Goal: Complete Application Form: Complete application form

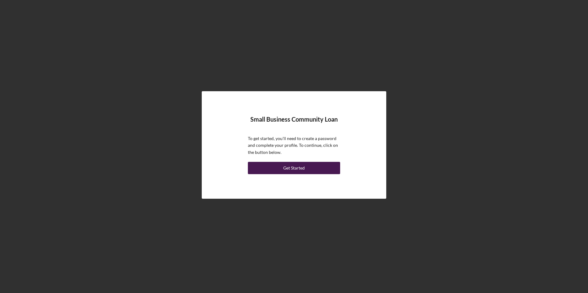
click at [300, 169] on div "Get Started" at bounding box center [294, 168] width 22 height 12
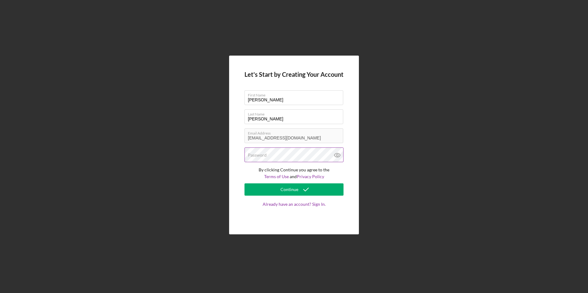
click at [300, 153] on div "Password" at bounding box center [294, 155] width 99 height 15
click at [340, 175] on p "By clicking Continue you agree to the Terms of Use and Privacy Policy" at bounding box center [294, 174] width 99 height 14
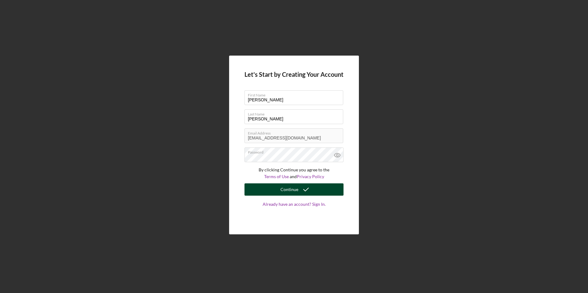
click at [311, 189] on icon "submit" at bounding box center [305, 189] width 15 height 15
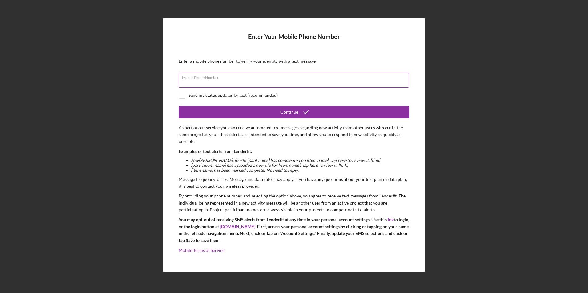
click at [391, 78] on div "Mobile Phone Number" at bounding box center [294, 80] width 231 height 15
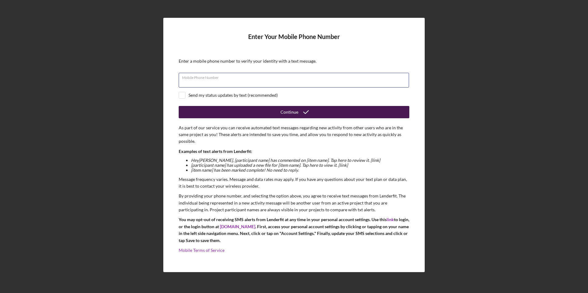
type input "[PHONE_NUMBER]"
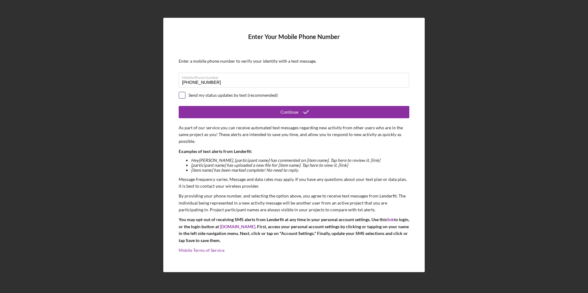
click at [181, 94] on input "checkbox" at bounding box center [182, 95] width 6 height 6
checkbox input "true"
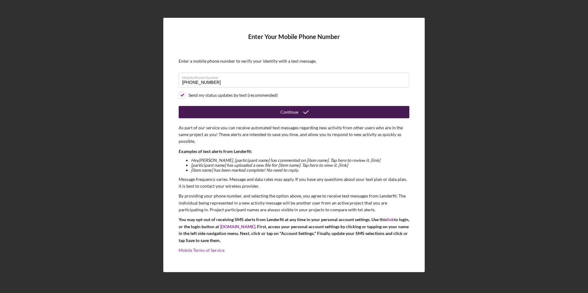
click at [265, 113] on button "Continue" at bounding box center [294, 112] width 231 height 12
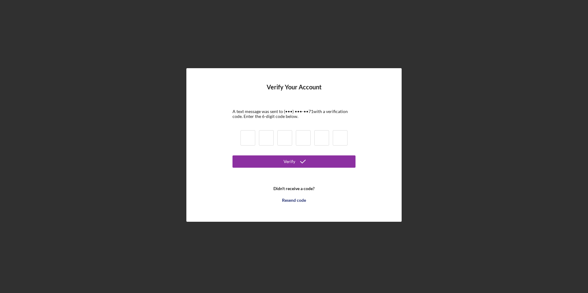
click at [245, 140] on input at bounding box center [248, 137] width 15 height 15
type input "9"
type input "4"
type input "1"
type input "0"
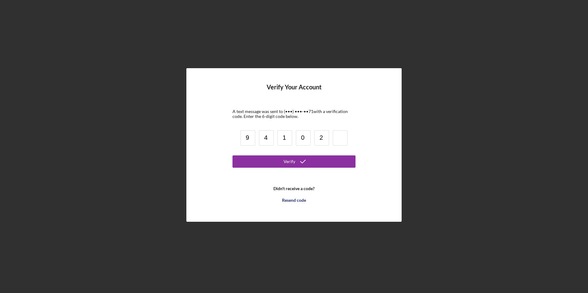
type input "2"
type input "7"
click at [254, 163] on button "Verify" at bounding box center [294, 162] width 123 height 12
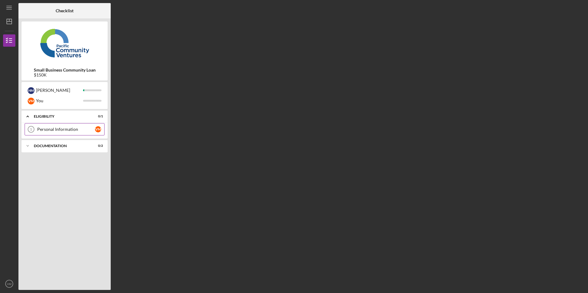
click at [59, 128] on div "Personal Information" at bounding box center [66, 129] width 58 height 5
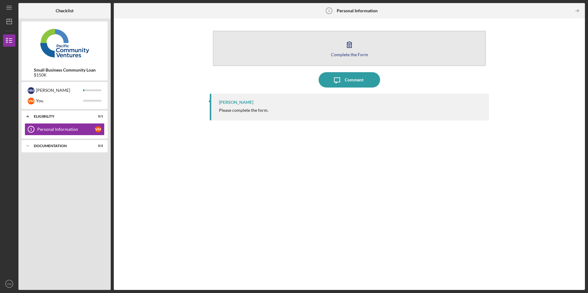
click at [350, 49] on icon "button" at bounding box center [349, 44] width 15 height 15
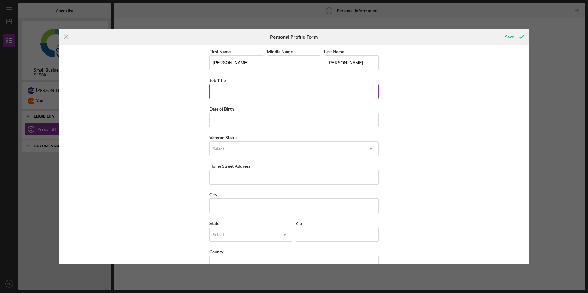
click at [323, 91] on input "Job Title" at bounding box center [293, 91] width 169 height 15
type input "Secretary"
click at [241, 117] on input "Date of Birth" at bounding box center [293, 120] width 169 height 15
type input "[DATE]"
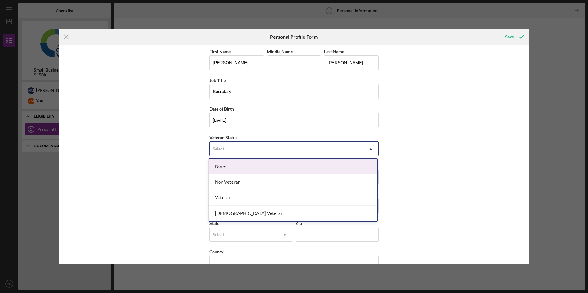
click at [241, 156] on div "Select..." at bounding box center [287, 149] width 154 height 14
click at [237, 168] on div "None" at bounding box center [293, 167] width 169 height 16
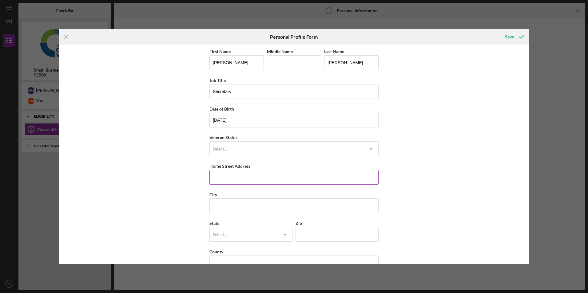
click at [239, 176] on input "Home Street Address" at bounding box center [293, 177] width 169 height 15
type input "[STREET_ADDRESS]"
click at [499, 31] on button "Save" at bounding box center [514, 37] width 30 height 12
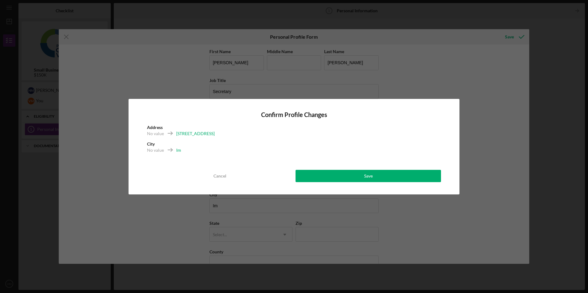
click at [239, 176] on button "Cancel" at bounding box center [219, 176] width 145 height 12
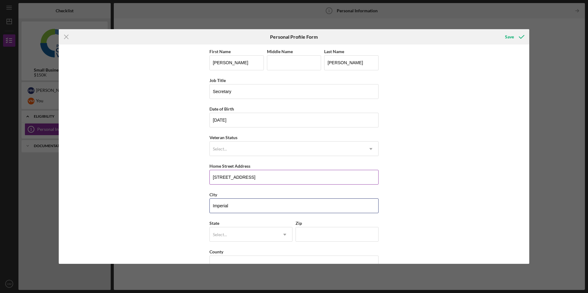
type input "Imperial"
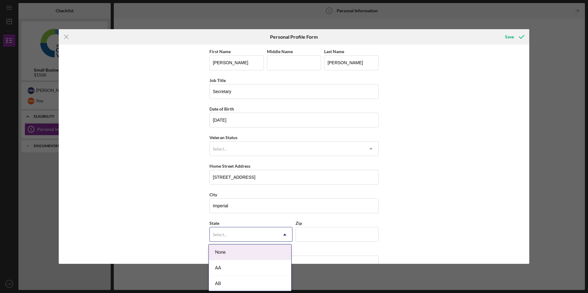
click at [283, 235] on icon "Icon/Dropdown Arrow" at bounding box center [284, 235] width 15 height 15
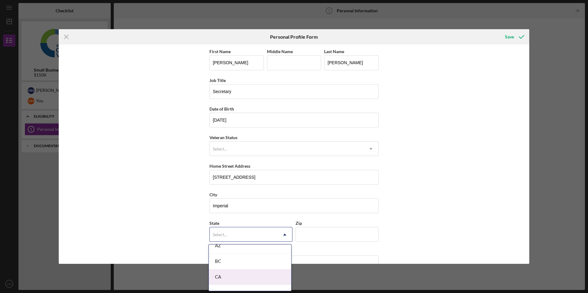
click at [280, 280] on div "CA" at bounding box center [250, 278] width 82 height 16
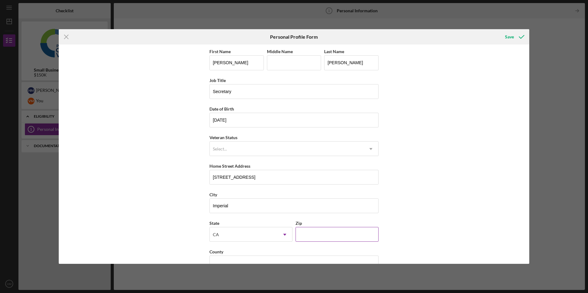
click at [326, 231] on input "Zip" at bounding box center [337, 234] width 83 height 15
type input "92251"
click at [393, 231] on div "First Name [PERSON_NAME] Middle Name Last Name [PERSON_NAME] Job Title Secretar…" at bounding box center [294, 154] width 471 height 219
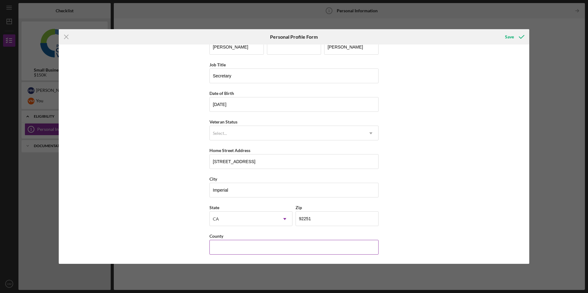
click at [351, 246] on input "County" at bounding box center [293, 247] width 169 height 15
type input "Imperial"
click at [507, 38] on div "Save" at bounding box center [509, 37] width 9 height 12
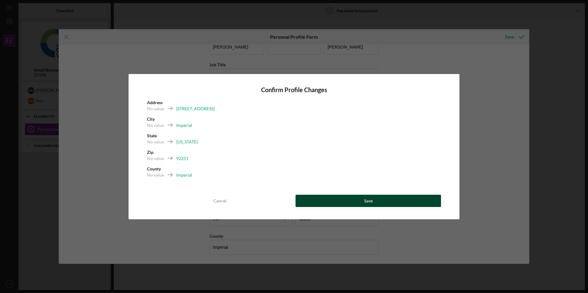
click at [383, 197] on button "Save" at bounding box center [368, 201] width 145 height 12
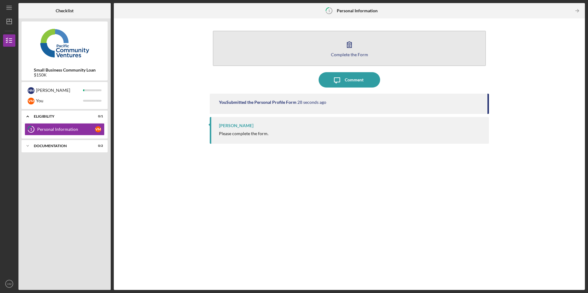
click at [352, 42] on icon "button" at bounding box center [349, 44] width 15 height 15
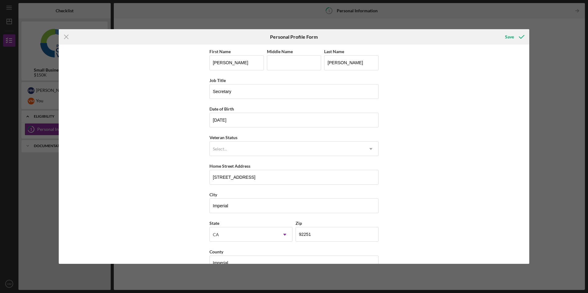
scroll to position [16, 0]
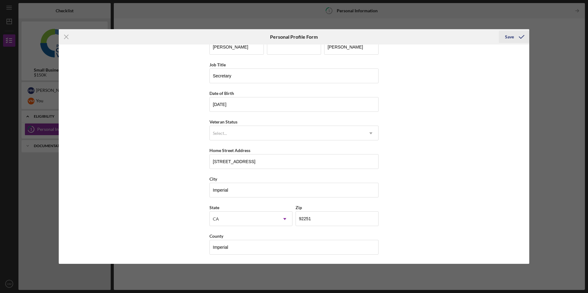
click at [511, 37] on div "Save" at bounding box center [509, 37] width 9 height 12
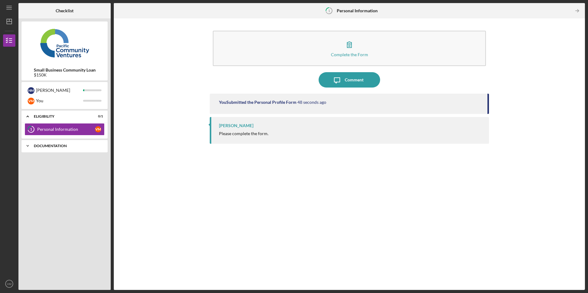
click at [82, 147] on div "Documentation" at bounding box center [67, 146] width 66 height 4
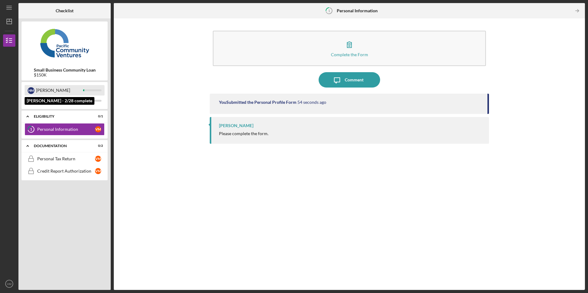
click at [50, 93] on div "[PERSON_NAME]" at bounding box center [59, 90] width 47 height 10
click at [49, 91] on div "[PERSON_NAME]" at bounding box center [59, 90] width 47 height 10
click at [11, 7] on icon "Icon/Menu" at bounding box center [9, 8] width 14 height 14
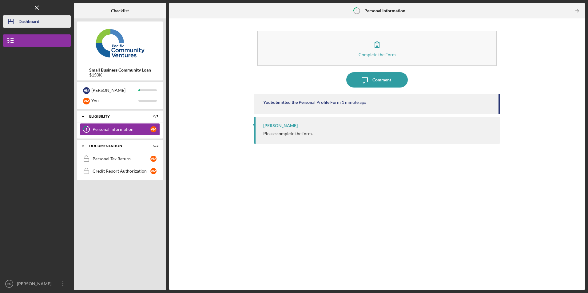
click at [12, 22] on line "button" at bounding box center [10, 22] width 5 height 0
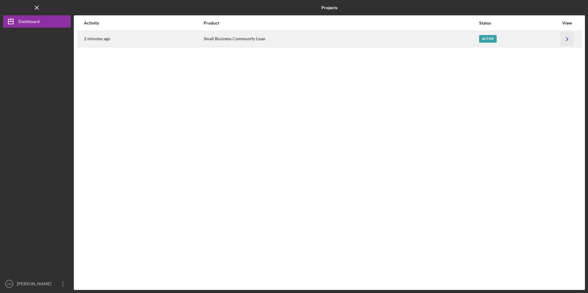
click at [569, 38] on icon "Icon/Navigate" at bounding box center [567, 39] width 14 height 14
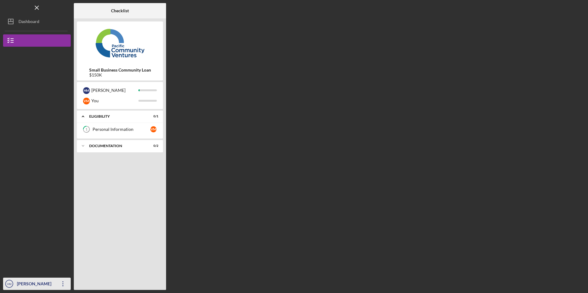
click at [65, 286] on icon "Icon/Overflow" at bounding box center [62, 283] width 15 height 15
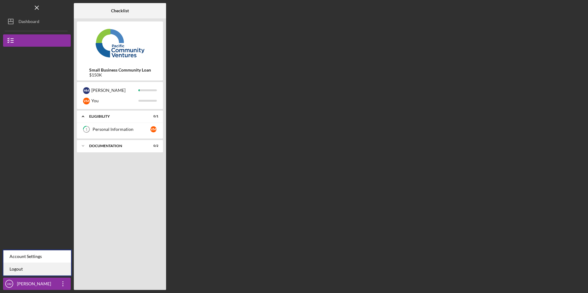
click at [53, 272] on link "Logout" at bounding box center [37, 269] width 68 height 13
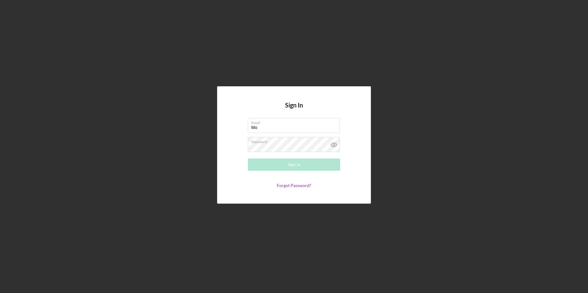
type input "M"
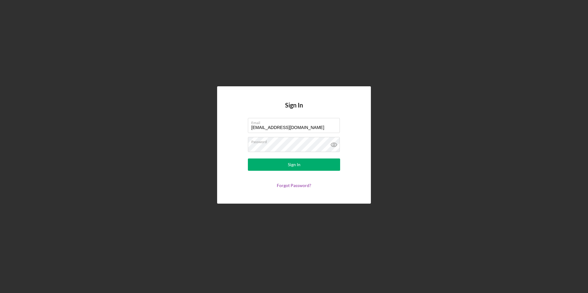
type input "[EMAIL_ADDRESS][DOMAIN_NAME]"
click at [333, 145] on icon at bounding box center [334, 145] width 2 height 2
click at [320, 163] on button "Sign In" at bounding box center [294, 165] width 92 height 12
